Goal: Task Accomplishment & Management: Manage account settings

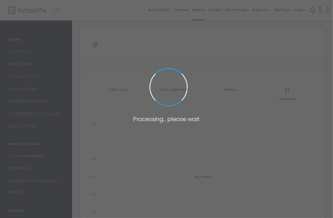
type input "[URL][DOMAIN_NAME]"
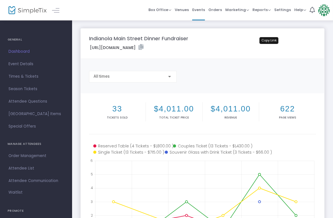
click at [144, 46] on icon at bounding box center [141, 47] width 5 height 6
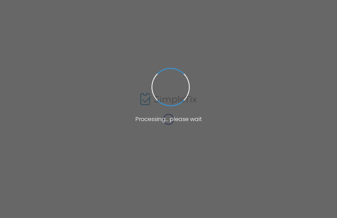
type input "[URL][DOMAIN_NAME]"
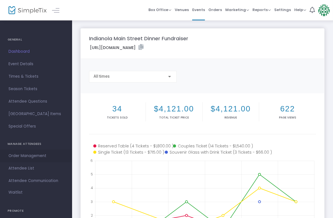
click at [23, 155] on span "Order Management" at bounding box center [35, 155] width 55 height 7
